Goal: Task Accomplishment & Management: Use online tool/utility

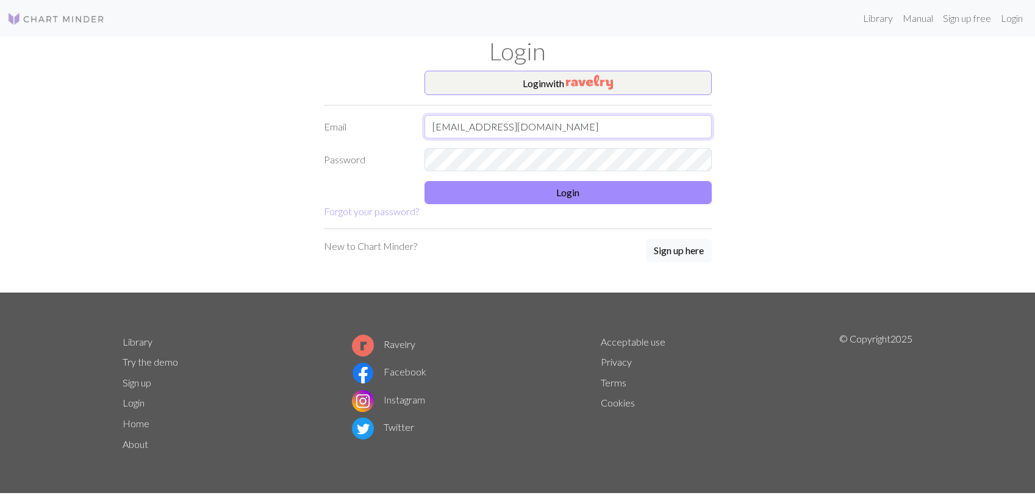
type input "[EMAIL_ADDRESS][DOMAIN_NAME]"
click at [649, 199] on button "Login" at bounding box center [568, 192] width 287 height 23
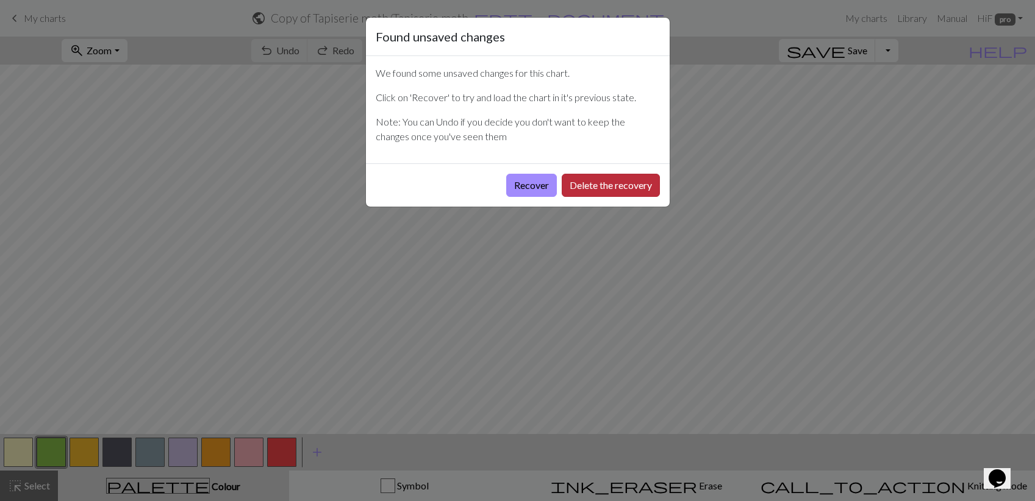
click at [592, 184] on button "Delete the recovery" at bounding box center [611, 185] width 98 height 23
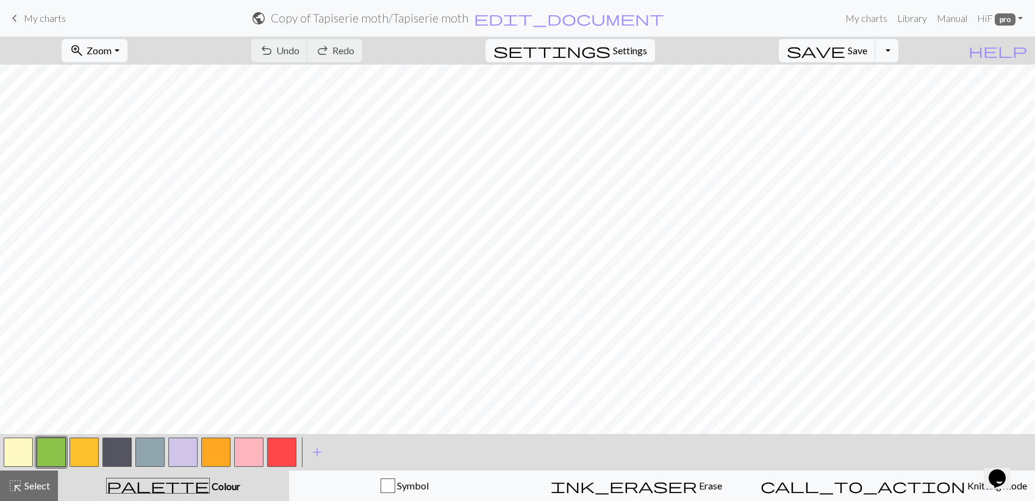
scroll to position [76, 0]
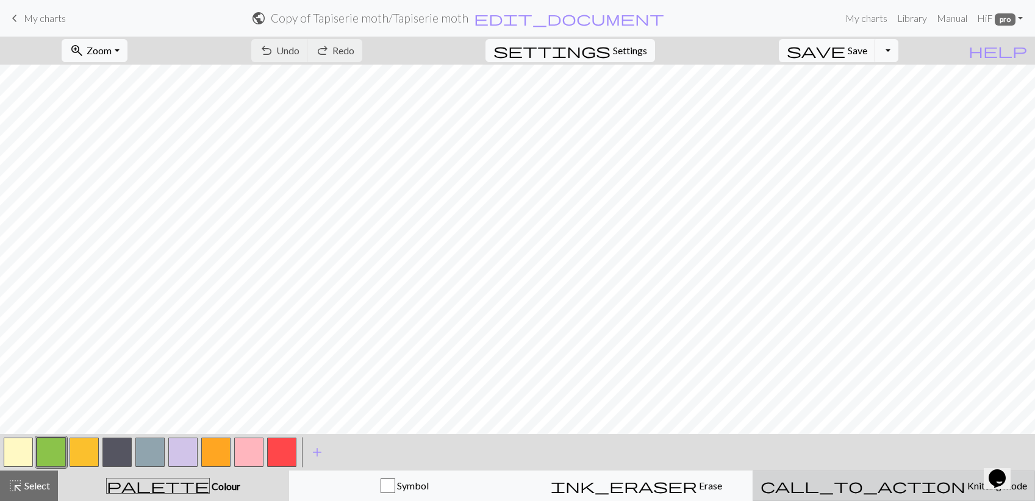
click at [966, 481] on span "Knitting mode" at bounding box center [997, 486] width 62 height 12
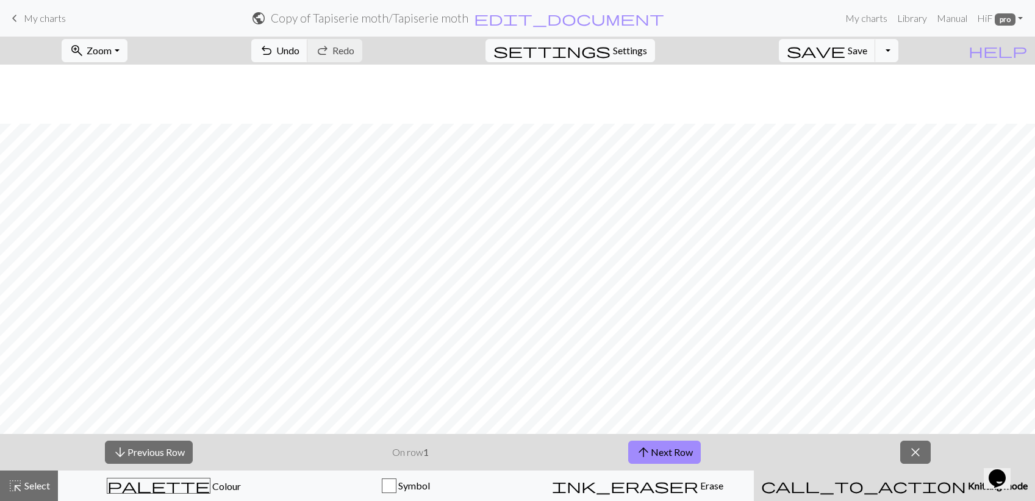
scroll to position [262, 0]
click at [653, 450] on button "arrow_upward Next Row" at bounding box center [664, 452] width 73 height 23
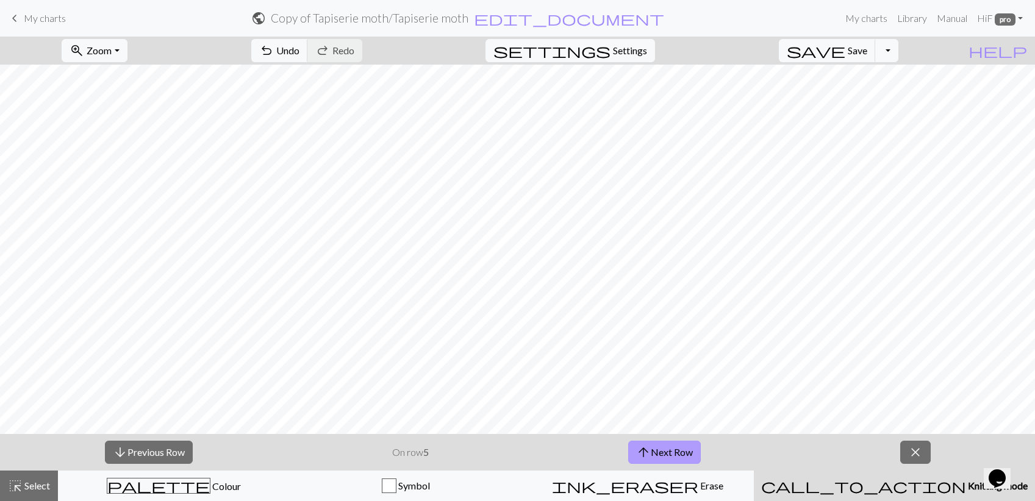
click at [653, 450] on button "arrow_upward Next Row" at bounding box center [664, 452] width 73 height 23
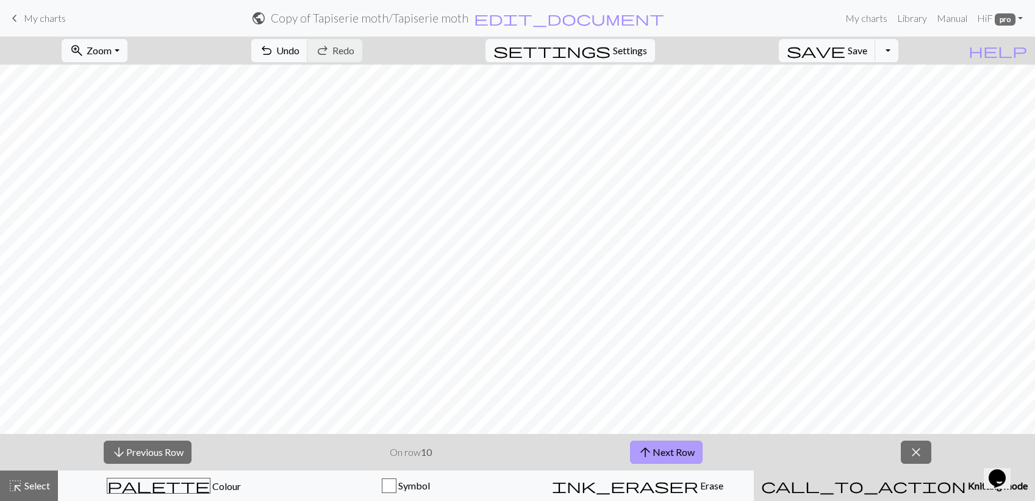
click at [653, 450] on button "arrow_upward Next Row" at bounding box center [666, 452] width 73 height 23
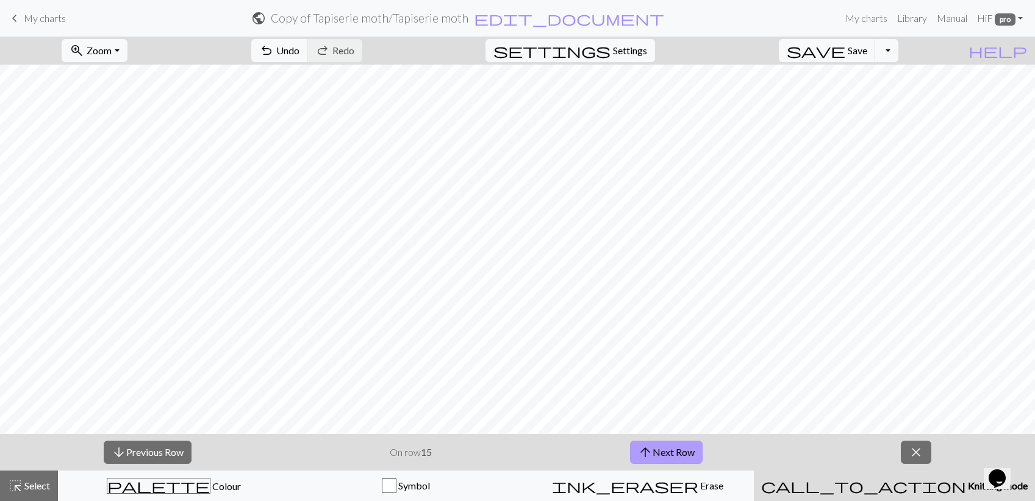
click at [653, 450] on button "arrow_upward Next Row" at bounding box center [666, 452] width 73 height 23
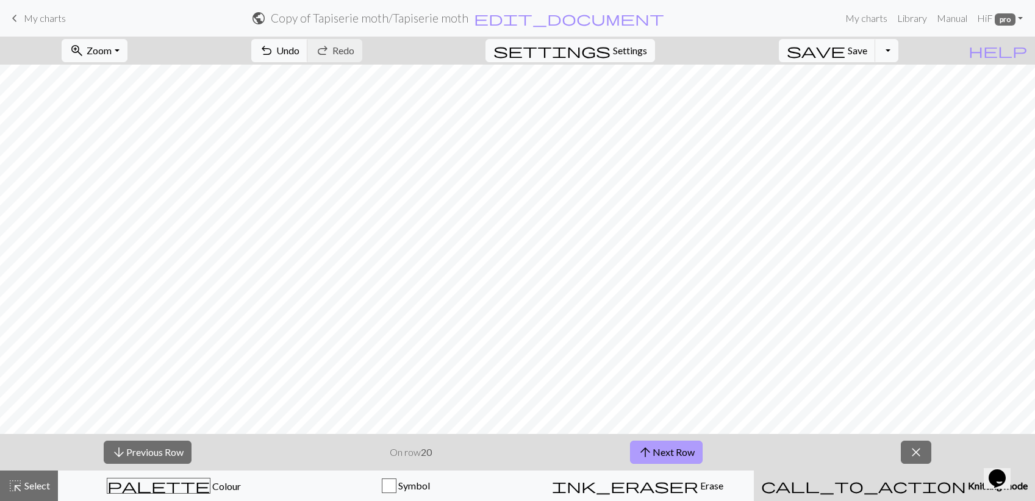
click at [653, 450] on button "arrow_upward Next Row" at bounding box center [666, 452] width 73 height 23
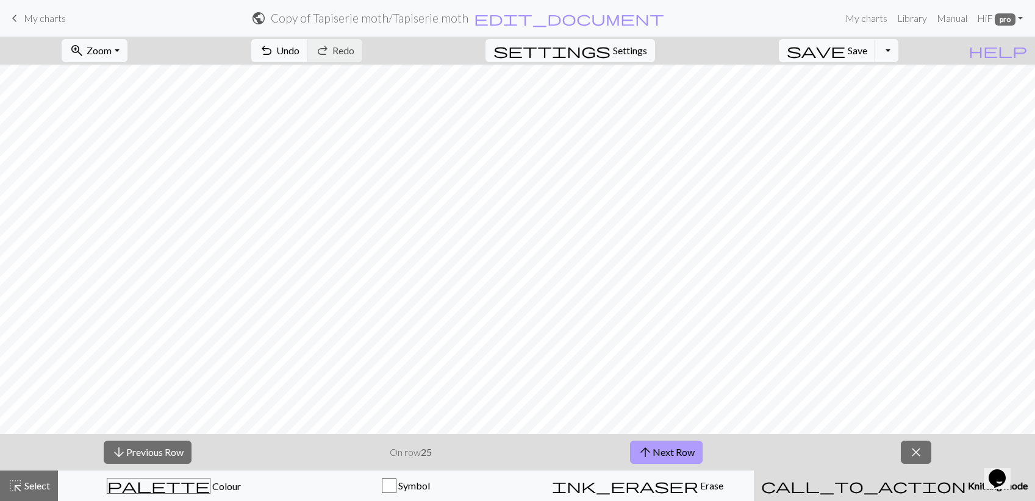
click at [653, 450] on button "arrow_upward Next Row" at bounding box center [666, 452] width 73 height 23
click at [654, 450] on button "arrow_upward Next Row" at bounding box center [666, 452] width 73 height 23
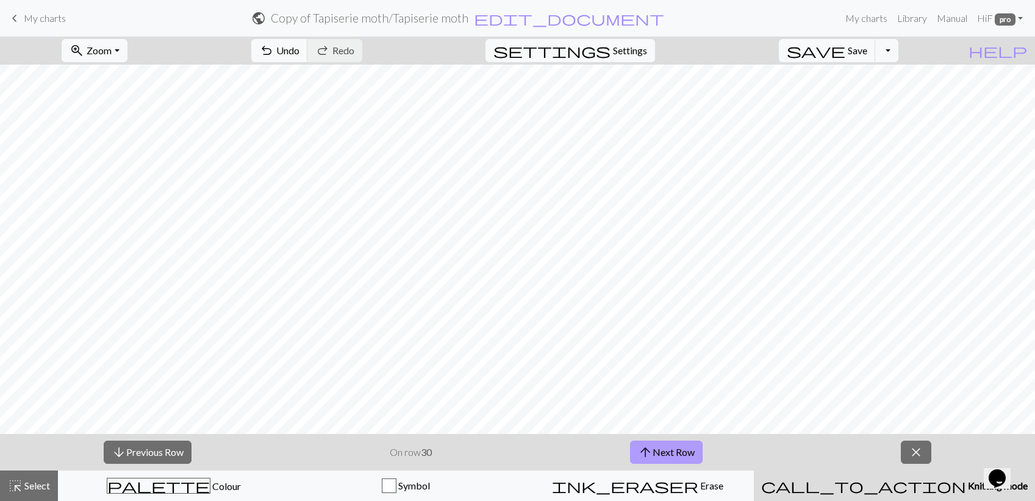
click at [654, 450] on button "arrow_upward Next Row" at bounding box center [666, 452] width 73 height 23
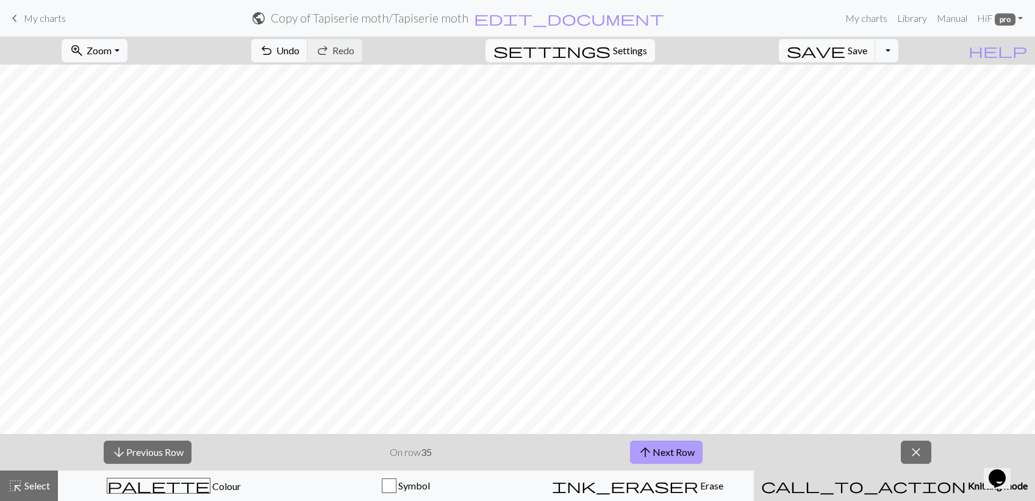
click at [654, 450] on button "arrow_upward Next Row" at bounding box center [666, 452] width 73 height 23
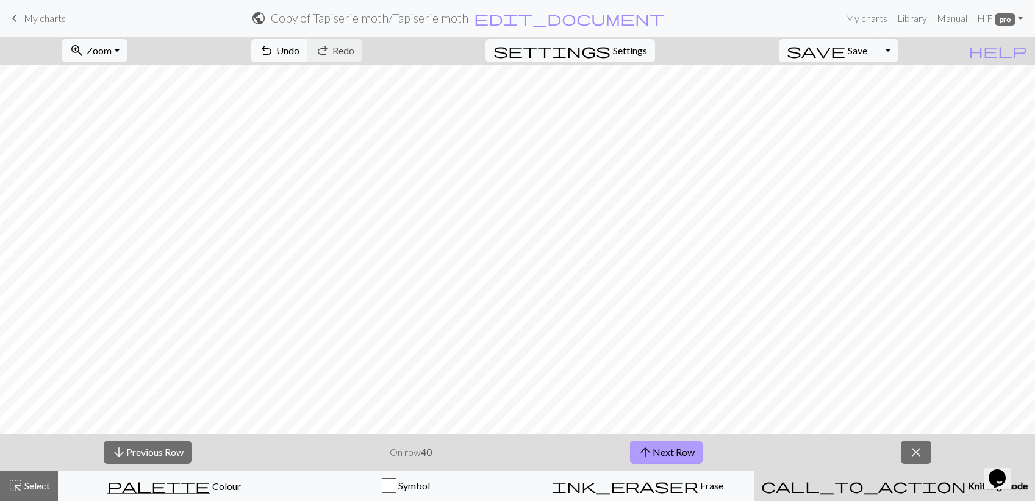
click at [654, 450] on button "arrow_upward Next Row" at bounding box center [666, 452] width 73 height 23
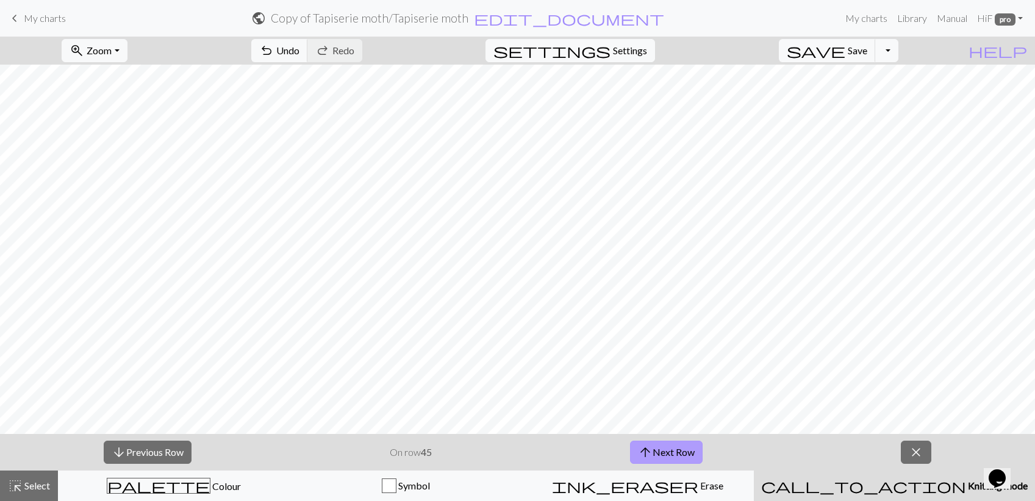
click at [654, 450] on button "arrow_upward Next Row" at bounding box center [666, 452] width 73 height 23
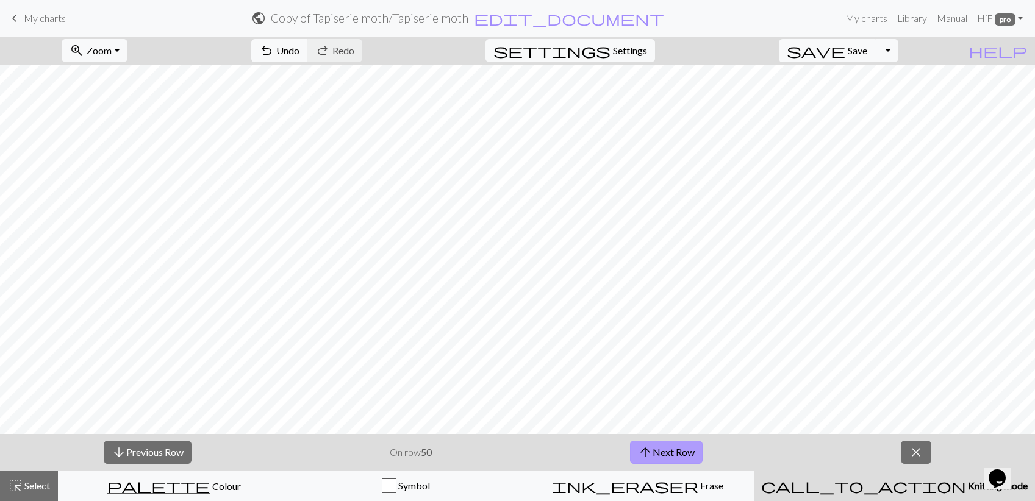
click at [654, 450] on button "arrow_upward Next Row" at bounding box center [666, 452] width 73 height 23
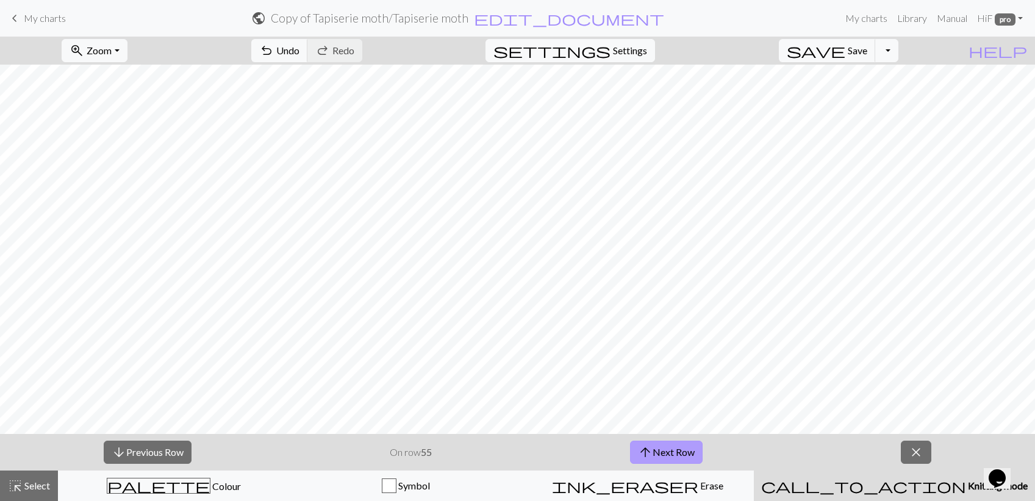
click at [654, 450] on button "arrow_upward Next Row" at bounding box center [666, 452] width 73 height 23
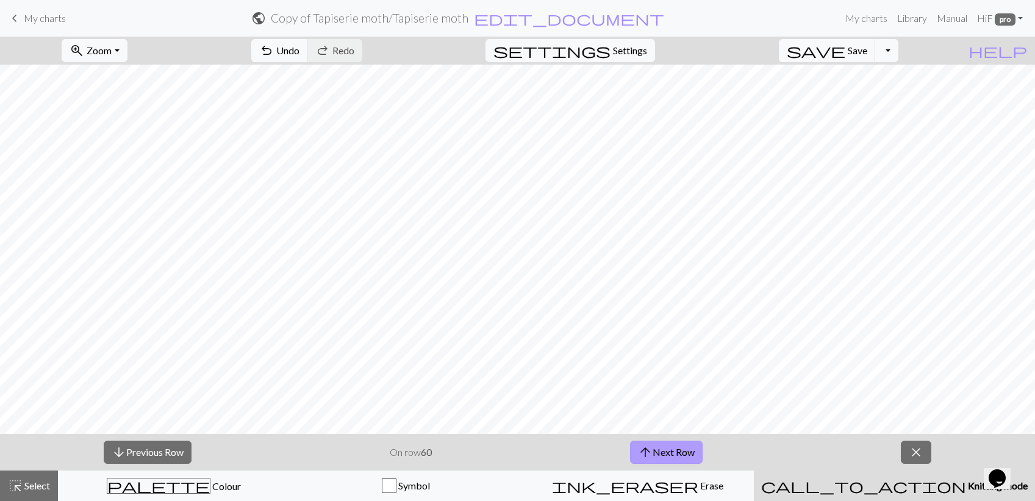
click at [654, 450] on button "arrow_upward Next Row" at bounding box center [666, 452] width 73 height 23
click at [112, 46] on span "Zoom" at bounding box center [99, 51] width 25 height 12
click at [141, 199] on button "200%" at bounding box center [110, 205] width 96 height 20
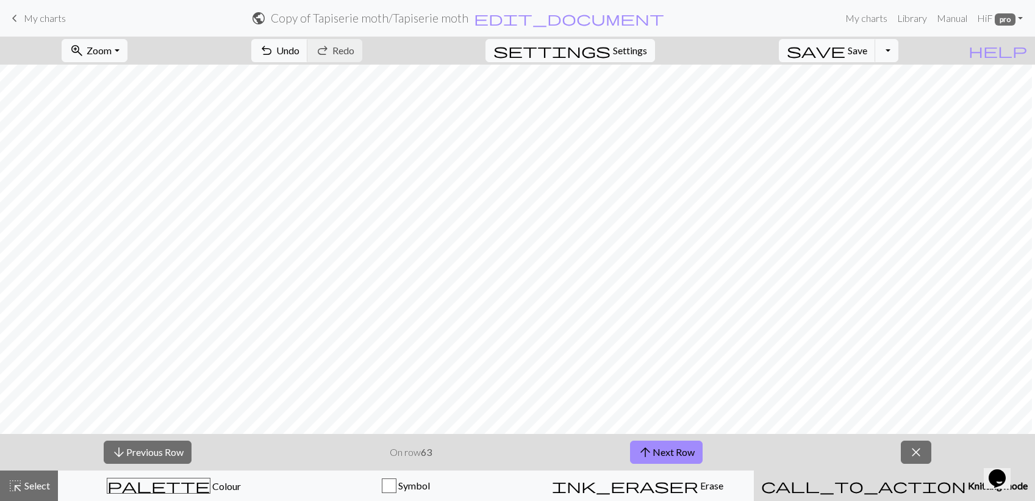
scroll to position [751, 323]
click at [884, 486] on span "call_to_action" at bounding box center [863, 486] width 205 height 17
click at [927, 454] on button "close" at bounding box center [916, 452] width 30 height 23
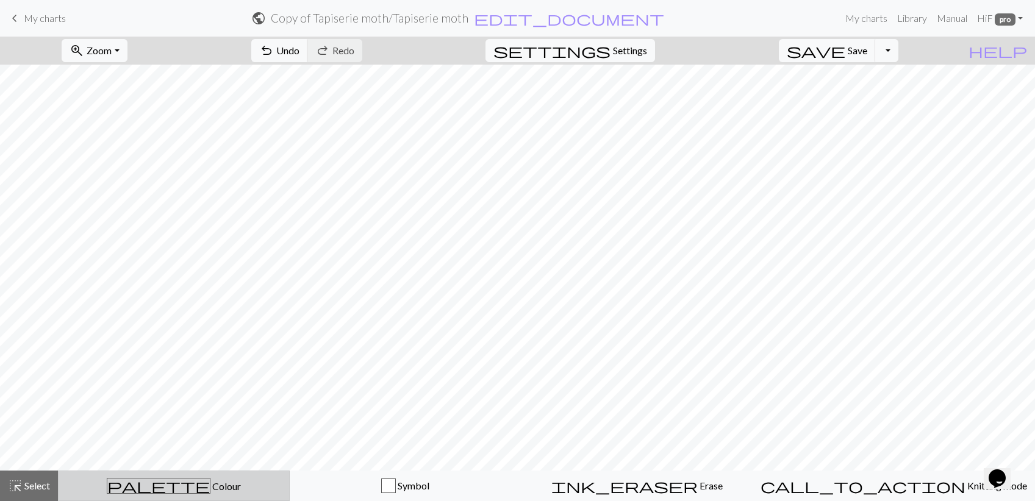
click at [149, 481] on div "palette Colour Colour" at bounding box center [174, 486] width 216 height 16
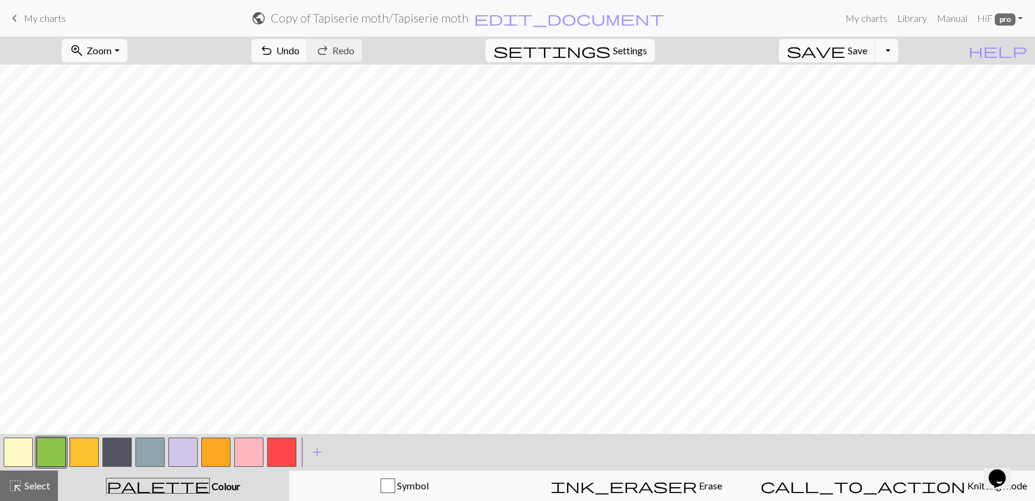
click at [119, 448] on button "button" at bounding box center [116, 452] width 29 height 29
click at [118, 450] on button "button" at bounding box center [116, 452] width 29 height 29
click at [118, 450] on div "Edit colour Name Noir Use advanced picker Reorder arrow_back Move left arrow_fo…" at bounding box center [517, 250] width 1035 height 501
click at [118, 453] on button "button" at bounding box center [116, 452] width 29 height 29
click at [118, 453] on div "Edit colour Name Noir Use advanced picker Reorder arrow_back Move left arrow_fo…" at bounding box center [517, 250] width 1035 height 501
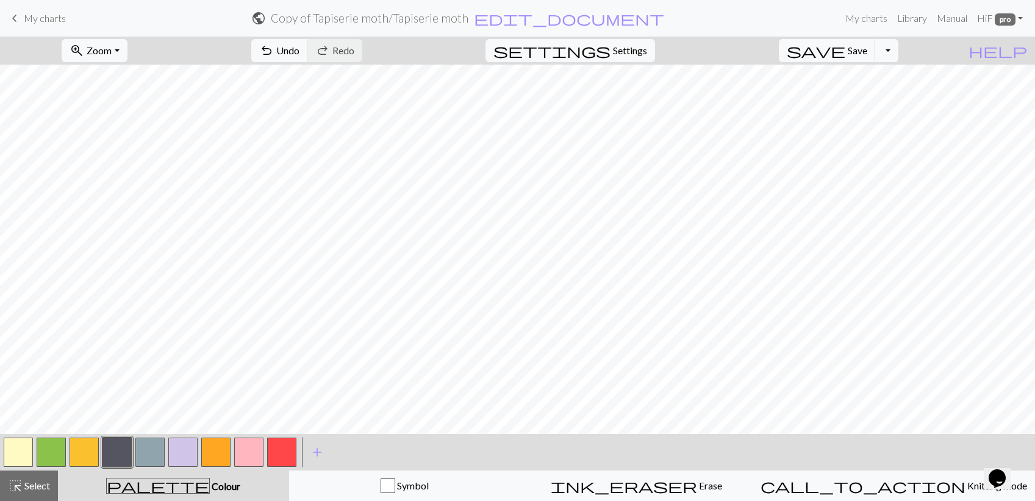
click at [146, 455] on button "button" at bounding box center [149, 452] width 29 height 29
click at [113, 457] on button "button" at bounding box center [116, 452] width 29 height 29
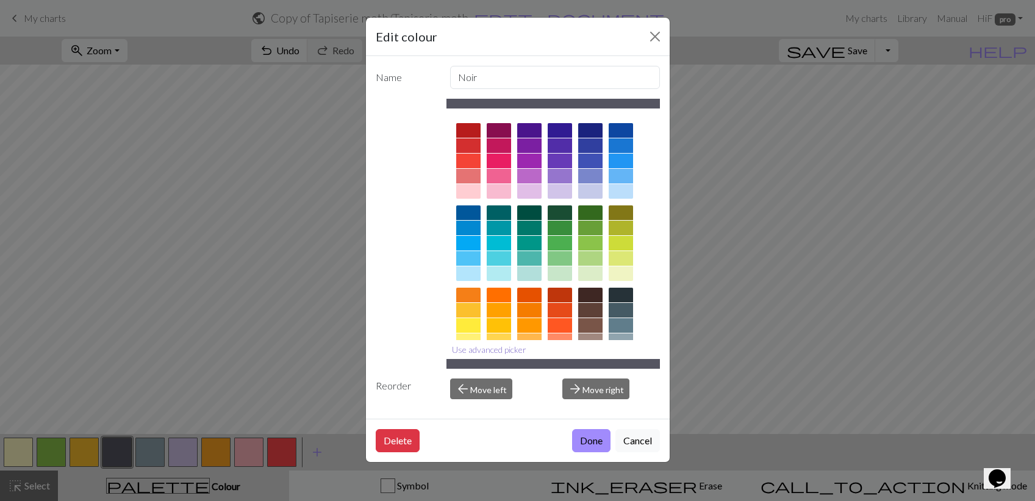
click at [508, 349] on button "Use advanced picker" at bounding box center [488, 349] width 85 height 19
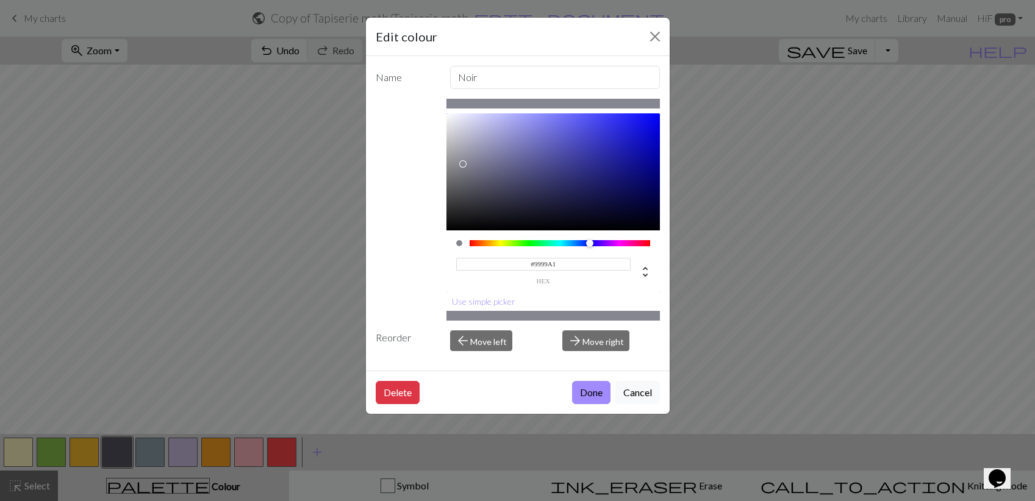
type input "#9C9CA3"
drag, startPoint x: 470, startPoint y: 184, endPoint x: 457, endPoint y: 156, distance: 31.4
click at [457, 156] on div at bounding box center [455, 155] width 7 height 7
click at [596, 389] on button "Done" at bounding box center [591, 392] width 38 height 23
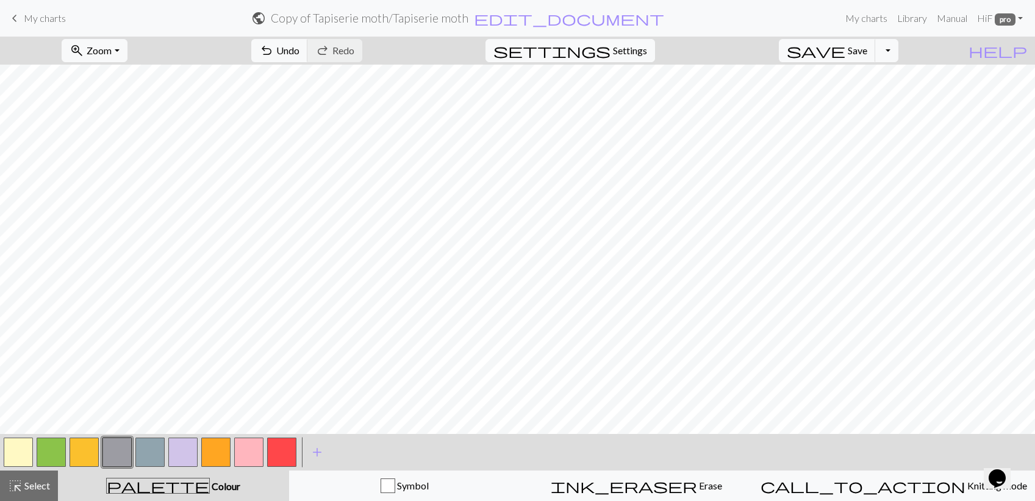
scroll to position [1360, 323]
click at [150, 455] on button "button" at bounding box center [149, 452] width 29 height 29
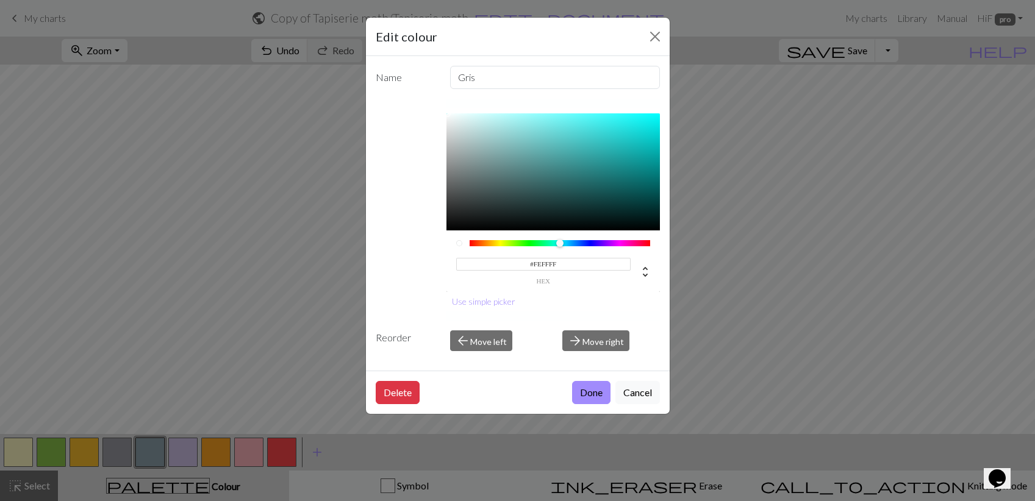
type input "#FFFFFF"
drag, startPoint x: 482, startPoint y: 150, endPoint x: 445, endPoint y: 107, distance: 56.2
click at [445, 107] on div "#FFFFFF hex Use simple picker" at bounding box center [518, 210] width 284 height 222
click at [597, 394] on button "Done" at bounding box center [591, 392] width 38 height 23
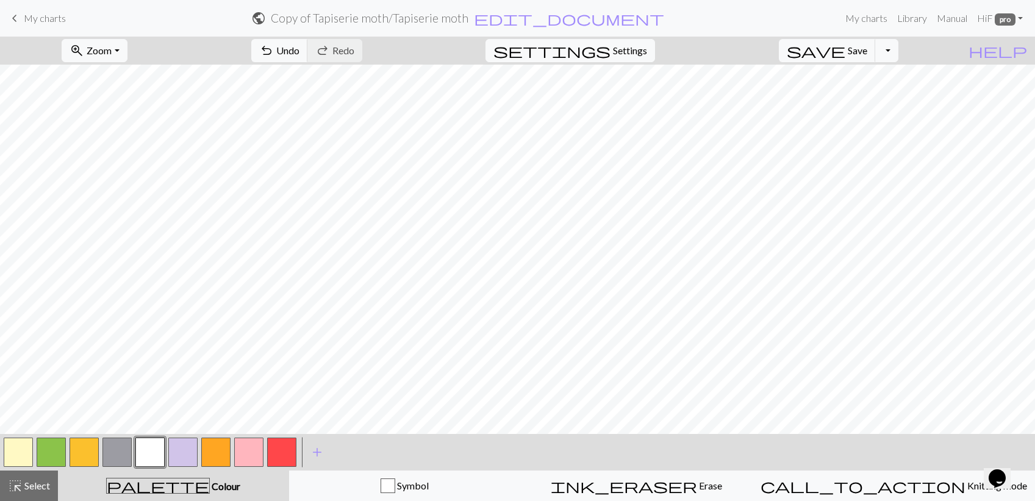
scroll to position [658, 323]
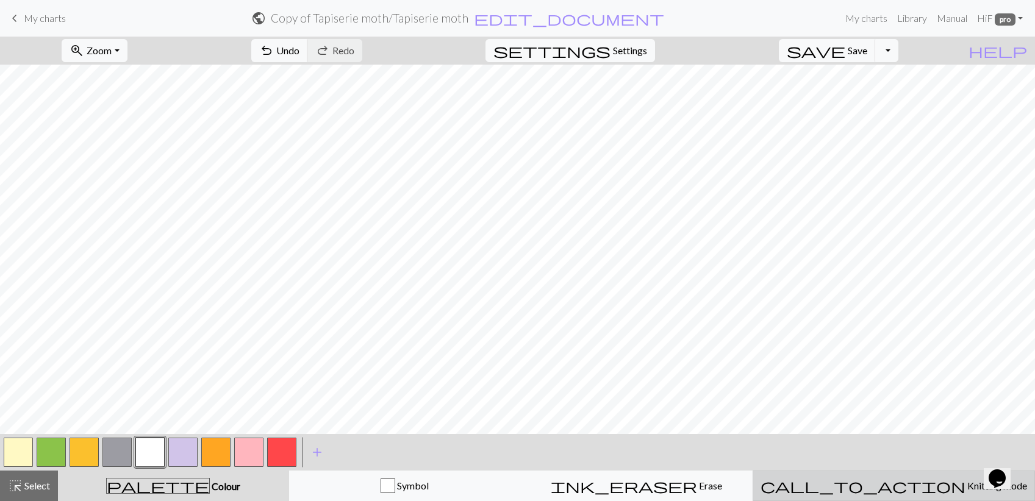
click at [966, 486] on span "Knitting mode" at bounding box center [997, 486] width 62 height 12
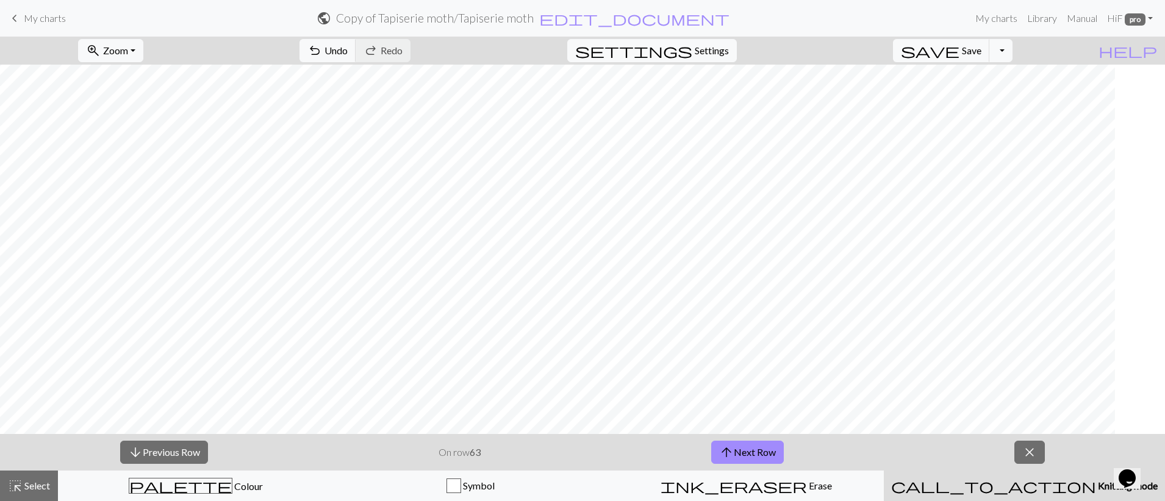
scroll to position [670, 1217]
click at [128, 45] on span "Zoom" at bounding box center [115, 51] width 25 height 12
click at [149, 149] on button "50%" at bounding box center [127, 147] width 96 height 20
click at [128, 48] on span "Zoom" at bounding box center [115, 51] width 25 height 12
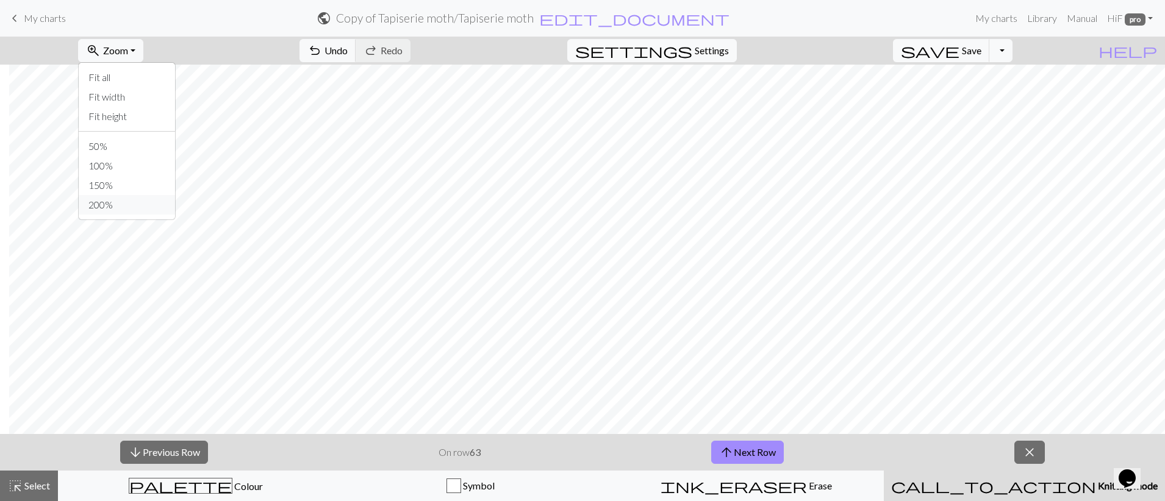
click at [140, 201] on button "200%" at bounding box center [127, 205] width 96 height 20
click at [154, 459] on button "arrow_downward Previous Row" at bounding box center [164, 452] width 88 height 23
click at [157, 461] on button "arrow_downward Previous Row" at bounding box center [164, 452] width 88 height 23
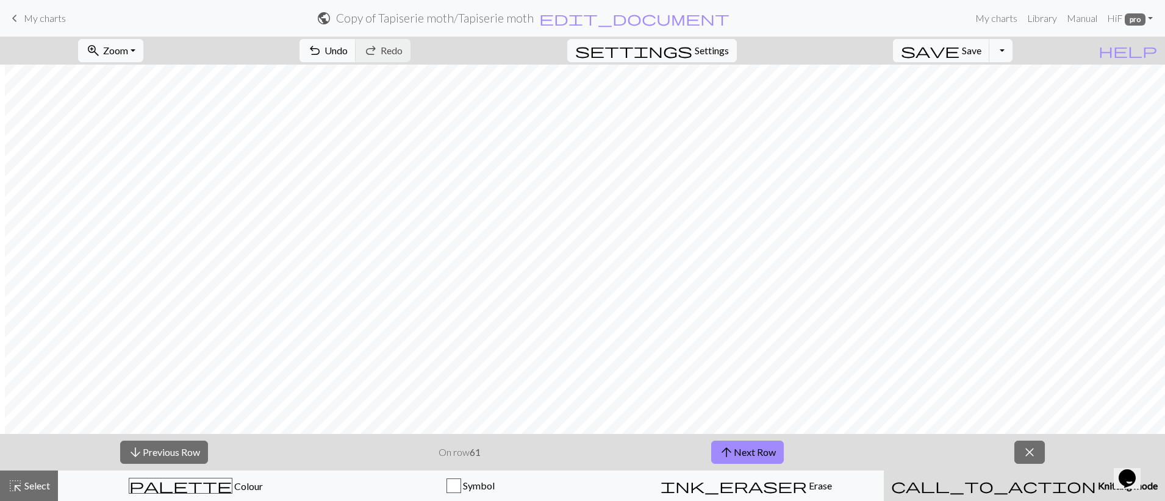
scroll to position [707, 1217]
